Goal: Task Accomplishment & Management: Manage account settings

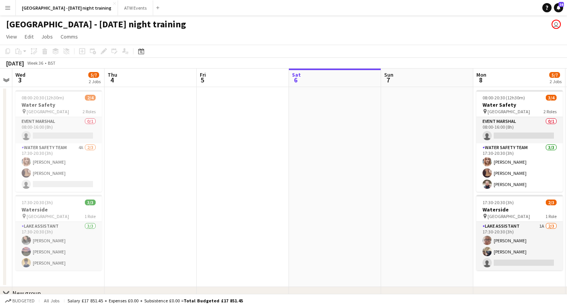
scroll to position [0, 233]
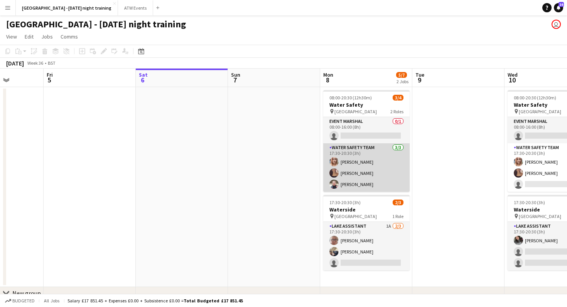
click at [360, 167] on app-card-role "Water Safety Team [DATE] 17:30-20:30 (3h) [PERSON_NAME] [PERSON_NAME] [PERSON_N…" at bounding box center [366, 167] width 86 height 49
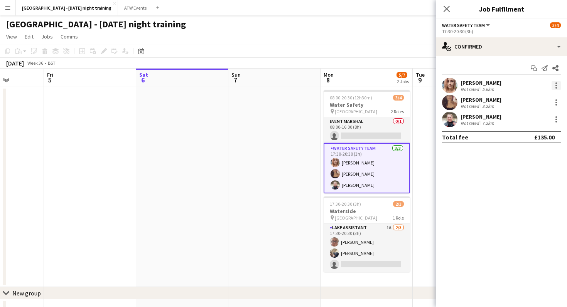
click at [556, 85] on div at bounding box center [556, 86] width 2 height 2
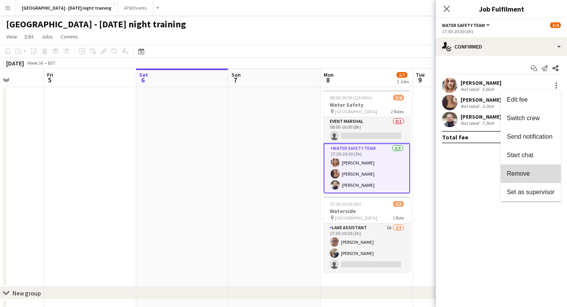
click at [520, 174] on span "Remove" at bounding box center [518, 173] width 23 height 7
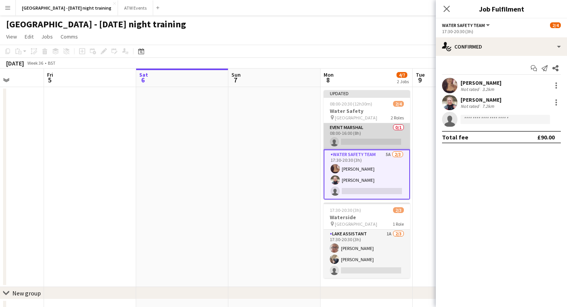
click at [348, 131] on app-card-role "Event Marshal 0/1 08:00-16:00 (8h) single-neutral-actions" at bounding box center [366, 136] width 86 height 26
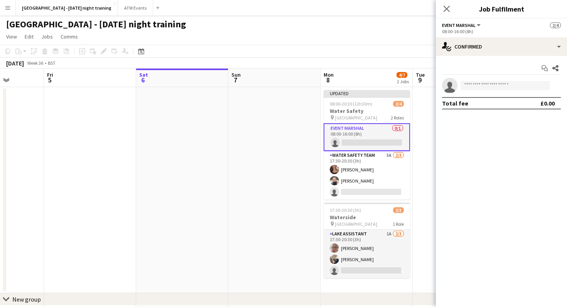
click at [470, 33] on div "08:00-16:00 (8h)" at bounding box center [501, 32] width 119 height 6
click at [469, 20] on app-options-switcher "Event Marshal All roles Event Marshal [DATE] 08:00-16:00 (8h)" at bounding box center [501, 28] width 131 height 19
click at [466, 30] on div "08:00-16:00 (8h)" at bounding box center [501, 32] width 119 height 6
click at [467, 28] on span "Event Marshal" at bounding box center [459, 25] width 34 height 6
click at [536, 56] on div "Start chat Share single-neutral-actions Total fee £0.00" at bounding box center [501, 86] width 131 height 60
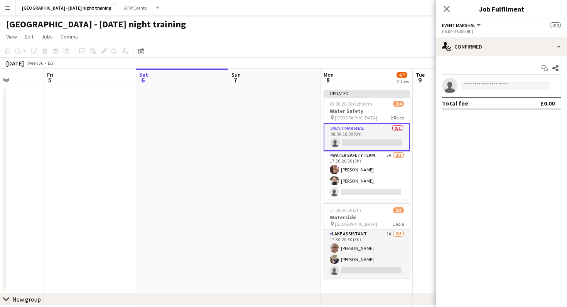
click at [510, 79] on app-invite-slot "single-neutral-actions" at bounding box center [501, 85] width 131 height 15
click at [518, 29] on div "08:00-16:00 (8h)" at bounding box center [501, 32] width 119 height 6
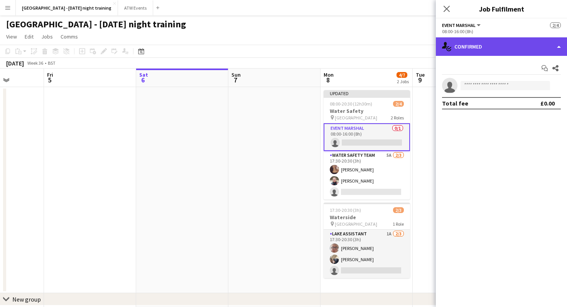
click at [517, 47] on div "single-neutral-actions-check-2 Confirmed" at bounding box center [501, 46] width 131 height 19
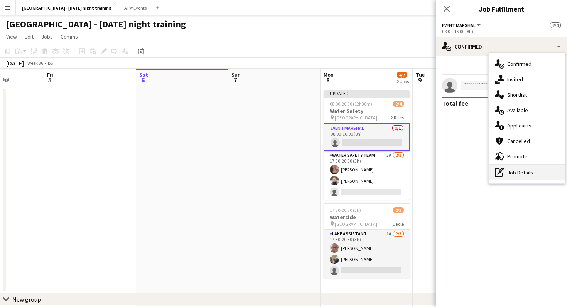
click at [522, 173] on div "pen-write Job Details" at bounding box center [526, 172] width 76 height 15
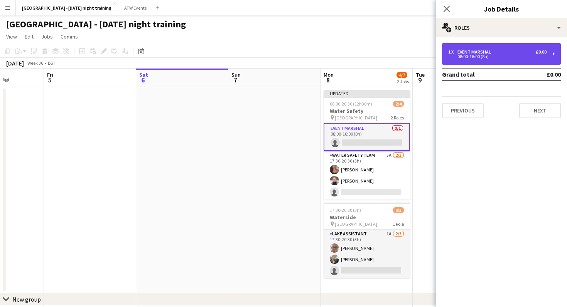
click at [502, 55] on div "08:00-16:00 (8h)" at bounding box center [497, 57] width 98 height 4
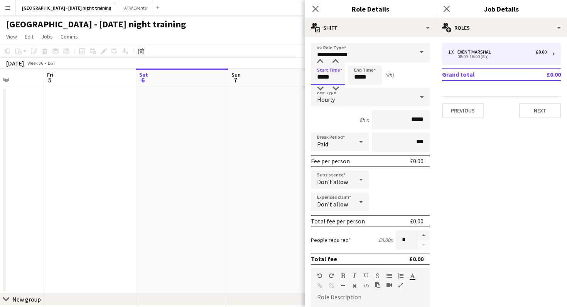
drag, startPoint x: 336, startPoint y: 74, endPoint x: 301, endPoint y: 71, distance: 35.2
click at [301, 72] on body "Menu Boards Boards Boards All jobs Status Workforce Workforce My Workforce Recr…" at bounding box center [283, 277] width 567 height 555
type input "*****"
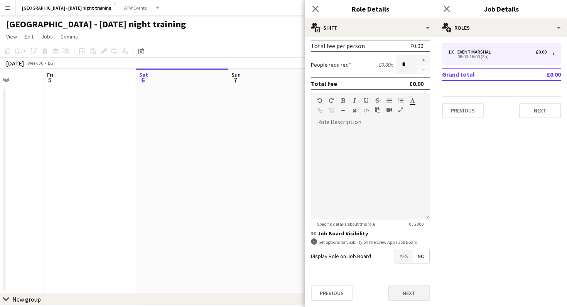
type input "*****"
click at [398, 295] on button "Next" at bounding box center [409, 293] width 42 height 15
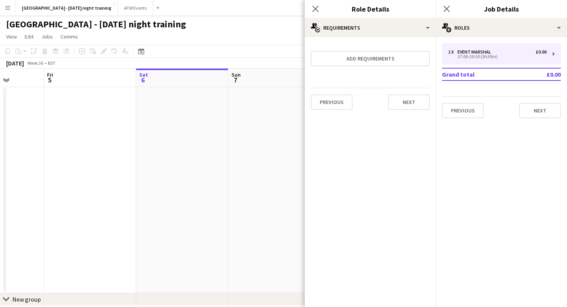
scroll to position [0, 0]
click at [416, 98] on button "Next" at bounding box center [409, 101] width 42 height 15
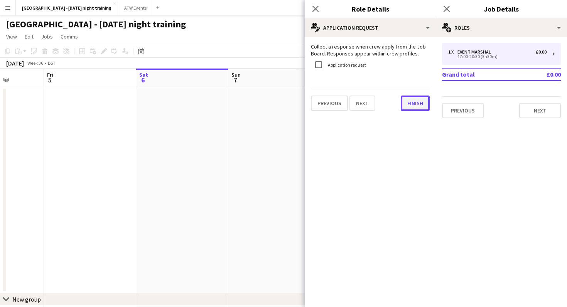
click at [416, 98] on button "Finish" at bounding box center [415, 103] width 29 height 15
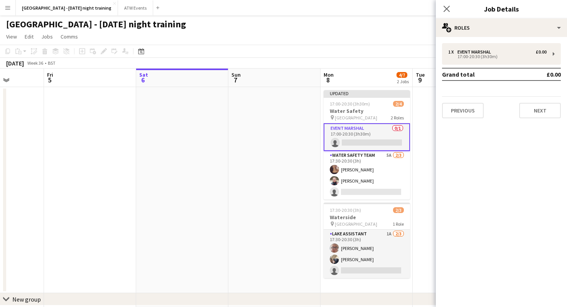
click at [371, 134] on app-card-role "Event Marshal 0/1 17:00-20:30 (3h30m) single-neutral-actions" at bounding box center [366, 137] width 86 height 28
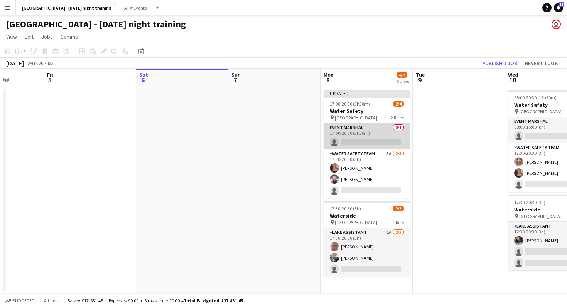
click at [372, 147] on app-card-role "Event Marshal 0/1 17:00-20:30 (3h30m) single-neutral-actions" at bounding box center [366, 136] width 86 height 26
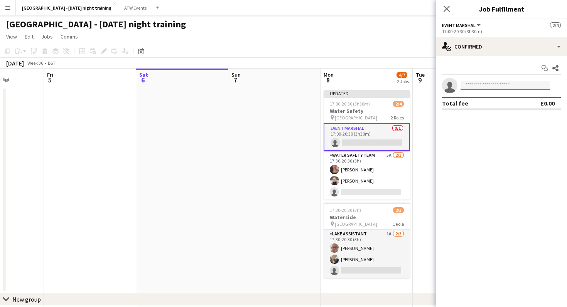
click at [471, 87] on input at bounding box center [504, 85] width 89 height 9
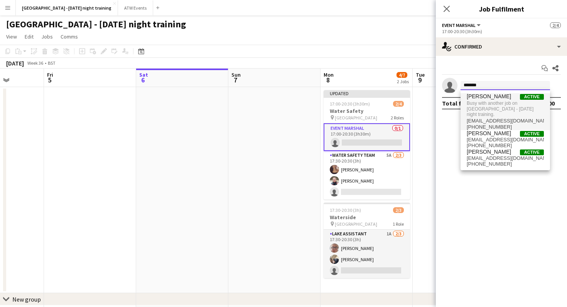
type input "*******"
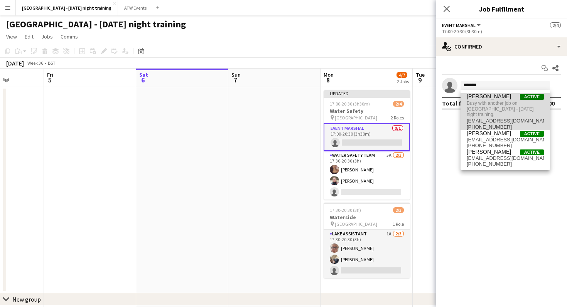
click at [500, 118] on span "[EMAIL_ADDRESS][DOMAIN_NAME]" at bounding box center [504, 121] width 77 height 6
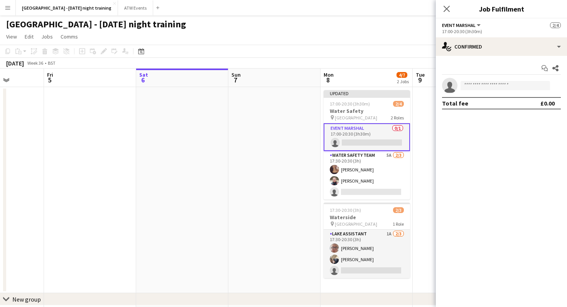
click at [286, 157] on app-date-cell at bounding box center [274, 190] width 92 height 206
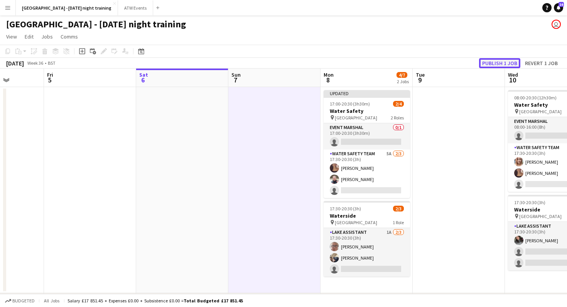
click at [507, 61] on button "Publish 1 job" at bounding box center [499, 63] width 41 height 10
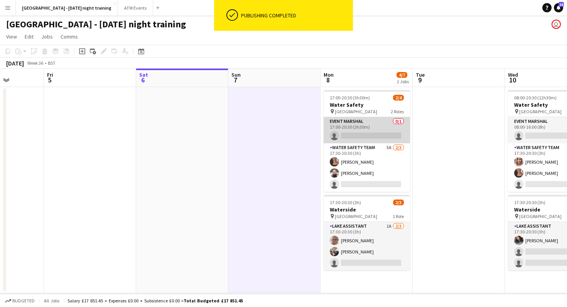
click at [391, 121] on app-card-role "Event Marshal 0/1 17:00-20:30 (3h30m) single-neutral-actions" at bounding box center [366, 130] width 86 height 26
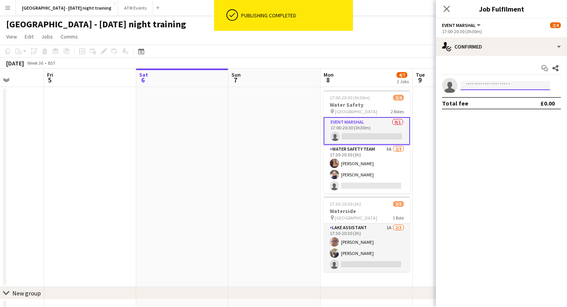
click at [482, 83] on input at bounding box center [504, 85] width 89 height 9
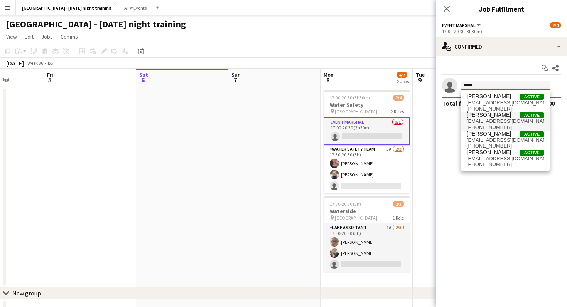
type input "*****"
click at [498, 127] on span "[PHONE_NUMBER]" at bounding box center [504, 128] width 77 height 6
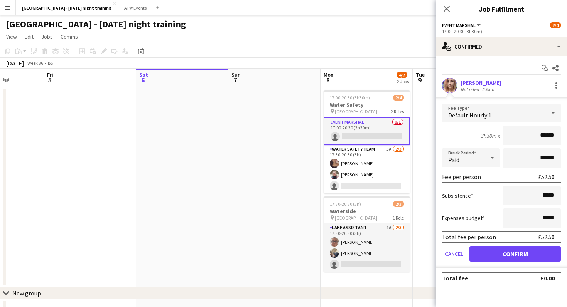
type input "******"
click at [523, 252] on button "Confirm" at bounding box center [514, 253] width 91 height 15
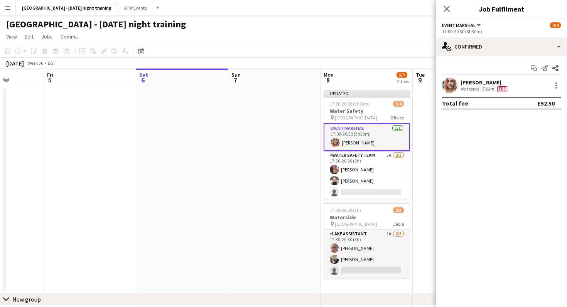
click at [282, 193] on app-date-cell at bounding box center [274, 190] width 92 height 206
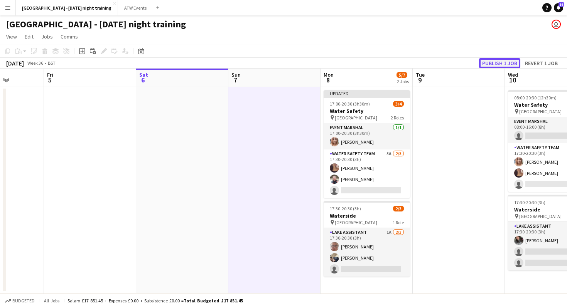
click at [505, 64] on button "Publish 1 job" at bounding box center [499, 63] width 41 height 10
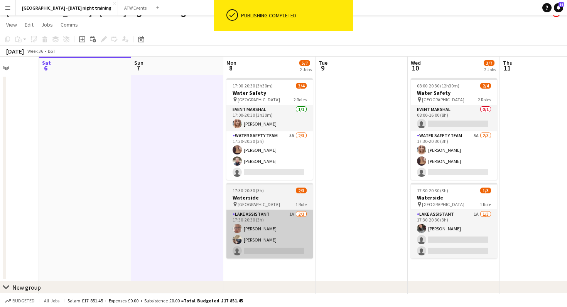
scroll to position [0, 337]
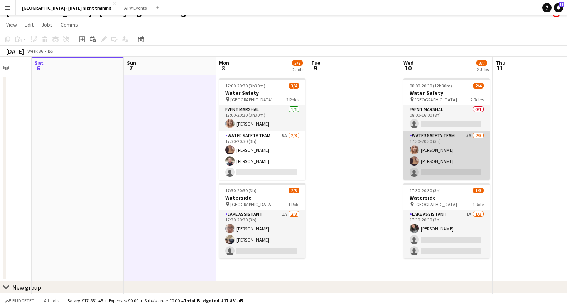
click at [459, 161] on app-card-role "Water Safety Team 5A [DATE] 17:30-20:30 (3h) [PERSON_NAME] [PERSON_NAME] single…" at bounding box center [446, 155] width 86 height 49
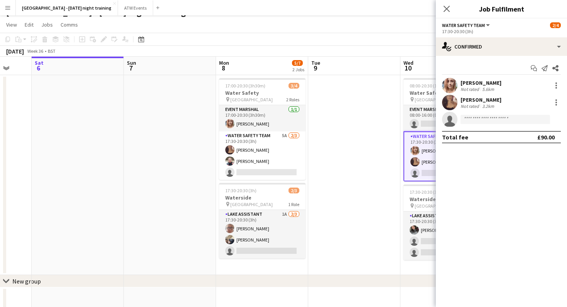
click at [388, 166] on app-date-cell at bounding box center [354, 175] width 92 height 200
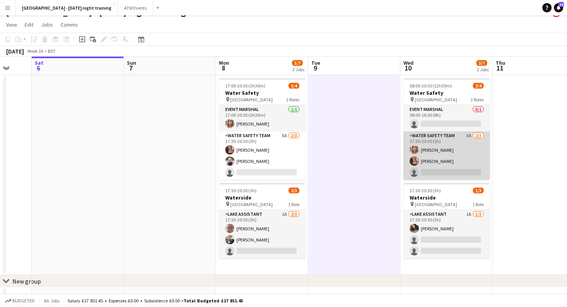
click at [456, 163] on app-card-role "Water Safety Team 5A [DATE] 17:30-20:30 (3h) [PERSON_NAME] [PERSON_NAME] single…" at bounding box center [446, 155] width 86 height 49
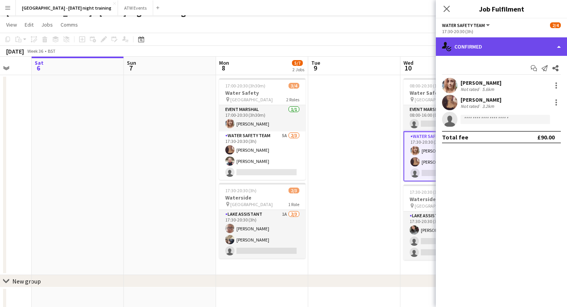
click at [539, 48] on div "single-neutral-actions-check-2 Confirmed" at bounding box center [501, 46] width 131 height 19
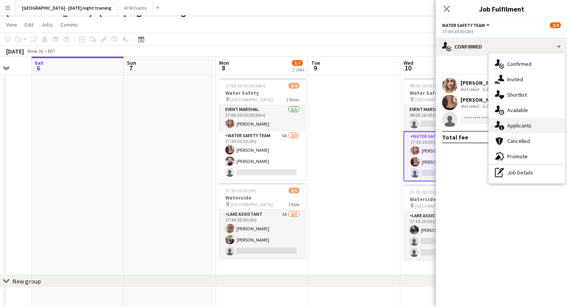
click at [520, 126] on span "Applicants" at bounding box center [519, 125] width 24 height 7
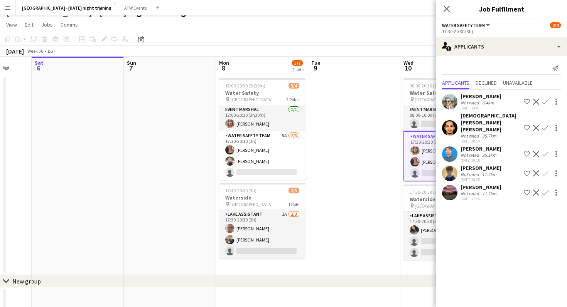
click at [377, 178] on app-date-cell at bounding box center [354, 175] width 92 height 200
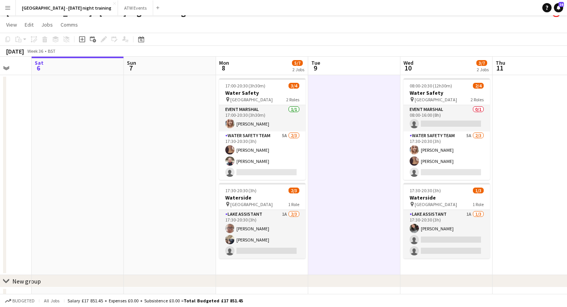
click at [444, 274] on app-date-cell "08:00-20:30 (12h30m) 2/4 Water Safety pin Mallory Park 2 Roles Event Marshal 0/…" at bounding box center [446, 175] width 92 height 200
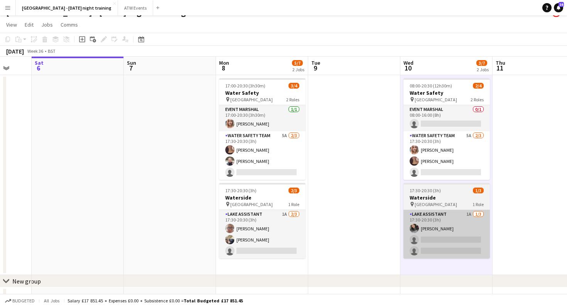
click at [444, 237] on app-card-role "Lake Assistant 1A [DATE] 17:30-20:30 (3h) [PERSON_NAME] single-neutral-actions …" at bounding box center [446, 234] width 86 height 49
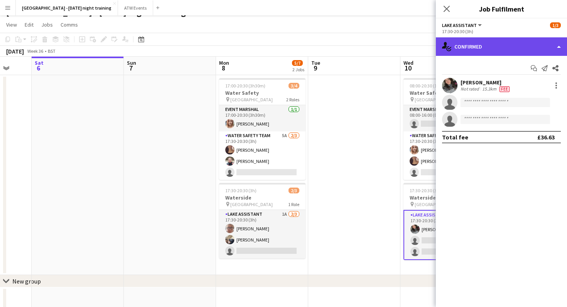
click at [525, 51] on div "single-neutral-actions-check-2 Confirmed" at bounding box center [501, 46] width 131 height 19
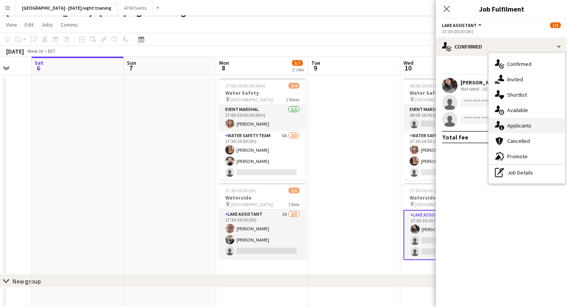
click at [528, 125] on span "Applicants" at bounding box center [519, 125] width 24 height 7
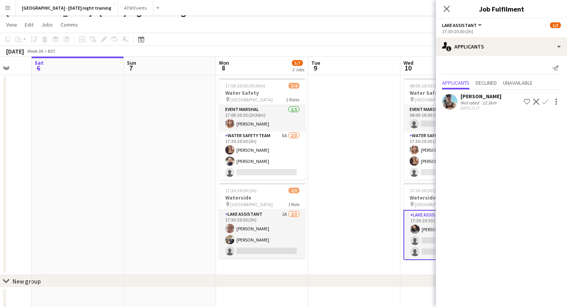
click at [545, 102] on app-icon "Confirm" at bounding box center [545, 102] width 6 height 6
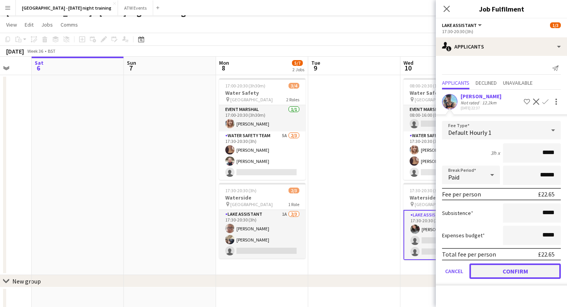
click at [500, 275] on button "Confirm" at bounding box center [514, 271] width 91 height 15
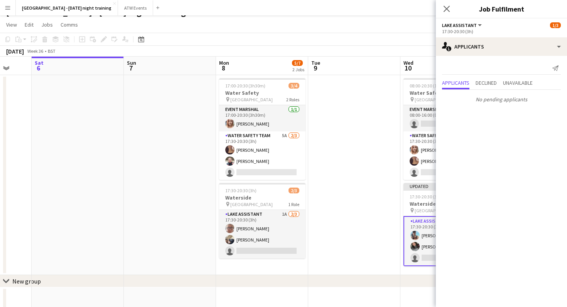
click at [362, 230] on app-date-cell at bounding box center [354, 175] width 92 height 200
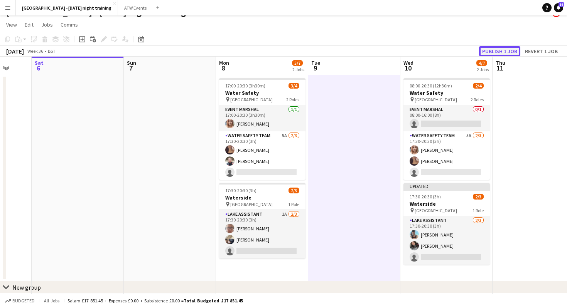
click at [503, 50] on button "Publish 1 job" at bounding box center [499, 51] width 41 height 10
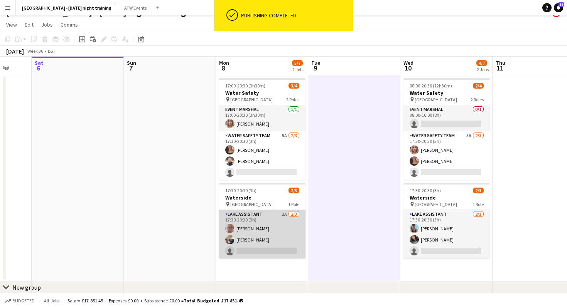
click at [269, 226] on app-card-role "Lake Assistant 1A [DATE] 17:30-20:30 (3h) [PERSON_NAME] [PERSON_NAME] single-ne…" at bounding box center [262, 234] width 86 height 49
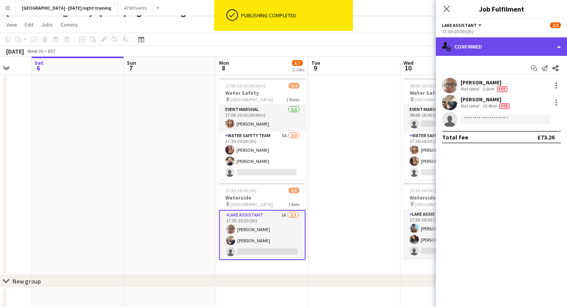
click at [537, 49] on div "single-neutral-actions-check-2 Confirmed" at bounding box center [501, 46] width 131 height 19
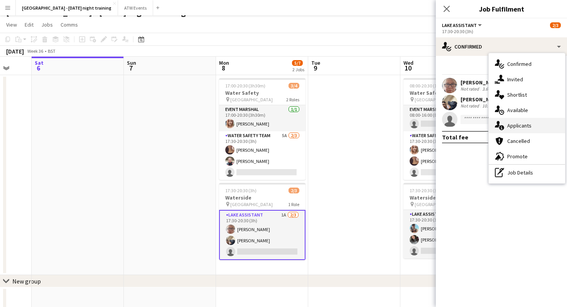
click at [534, 121] on div "single-neutral-actions-information Applicants" at bounding box center [526, 125] width 76 height 15
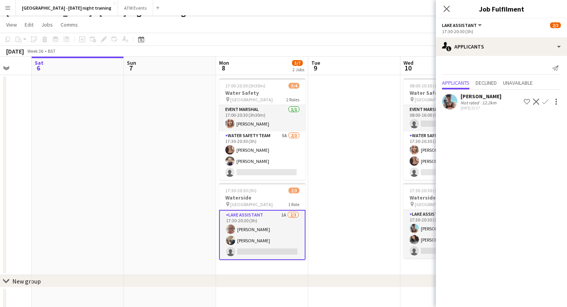
click at [545, 99] on app-icon "Confirm" at bounding box center [545, 102] width 6 height 6
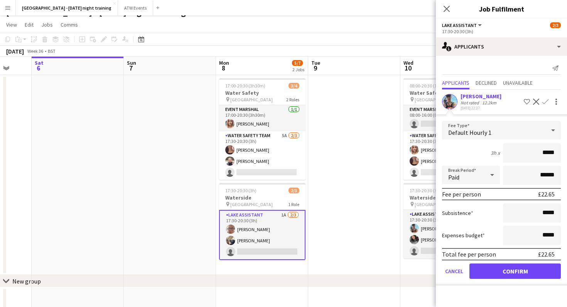
click at [399, 235] on app-date-cell at bounding box center [354, 175] width 92 height 200
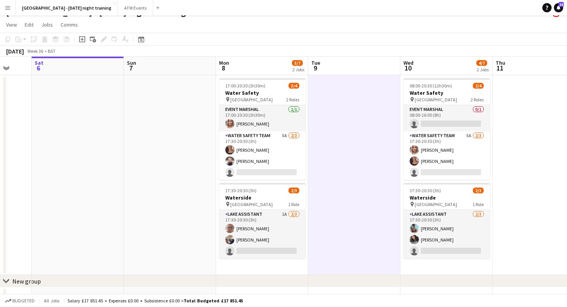
click at [349, 140] on app-date-cell at bounding box center [354, 175] width 92 height 200
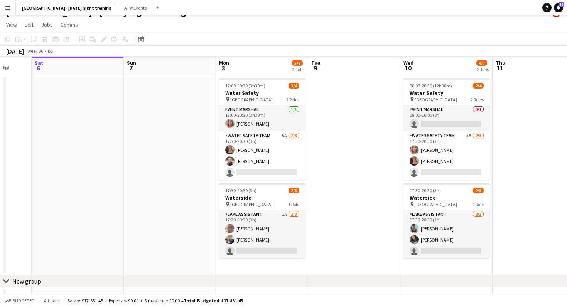
click at [91, 49] on div "[DATE] Week 36 • BST" at bounding box center [283, 51] width 567 height 11
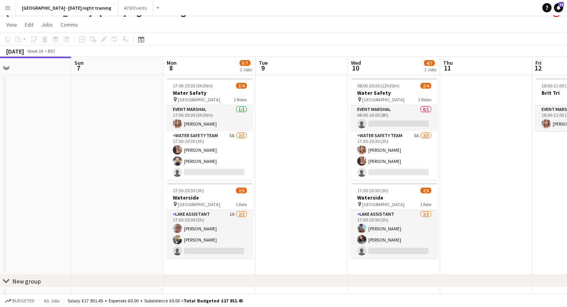
scroll to position [0, 204]
click at [320, 167] on app-date-cell at bounding box center [302, 175] width 92 height 200
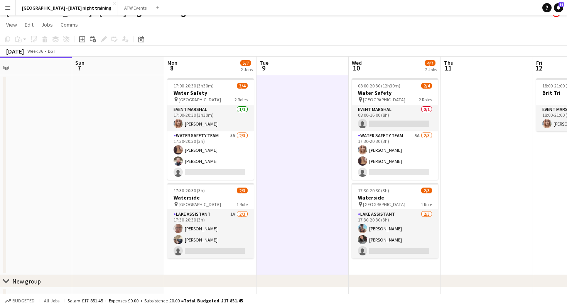
click at [399, 50] on div "[DATE] Week 36 • BST" at bounding box center [283, 51] width 567 height 11
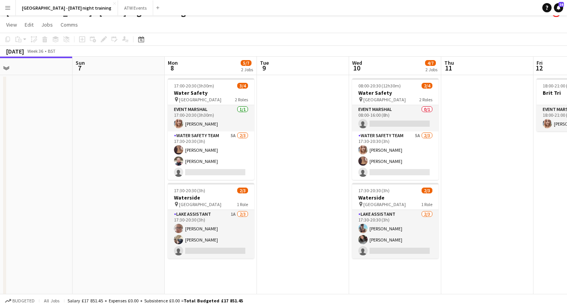
scroll to position [0, 205]
